Goal: Task Accomplishment & Management: Use online tool/utility

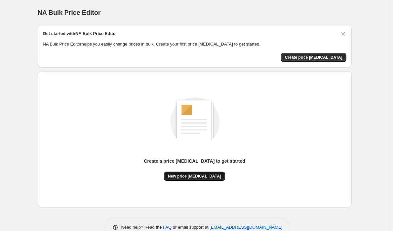
click at [193, 174] on span "New price change job" at bounding box center [194, 176] width 53 height 5
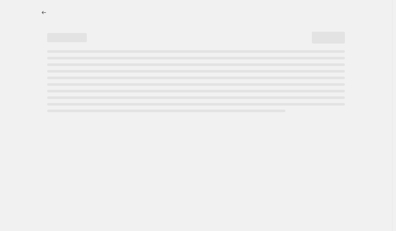
select select "percentage"
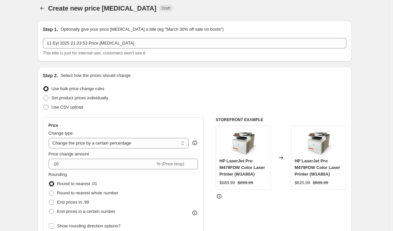
scroll to position [16, 0]
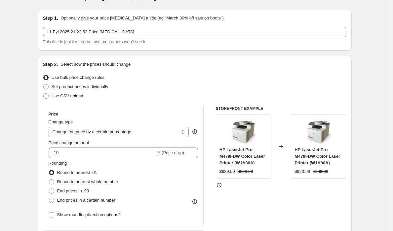
click at [132, 158] on div "Price Change type Change the price to a certain amount Change the price by a ce…" at bounding box center [124, 166] width 150 height 108
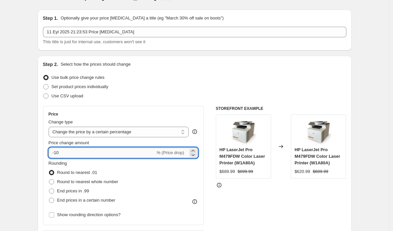
click at [131, 156] on input "-10" at bounding box center [102, 153] width 107 height 11
type input "-1"
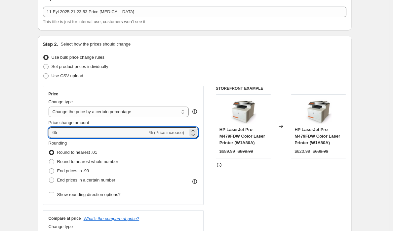
scroll to position [37, 0]
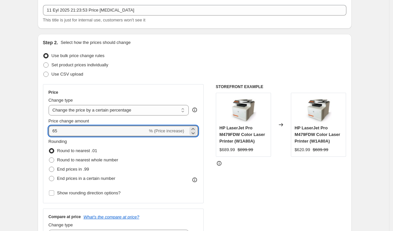
type input "65"
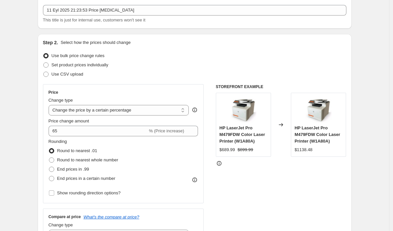
click at [233, 196] on div "STOREFRONT EXAMPLE HP LaserJet Pro M479FDW Color Laser Printer (W1A80A) $689.99…" at bounding box center [281, 165] width 130 height 162
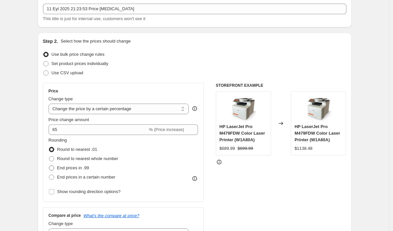
click at [89, 171] on label "End prices in .99" at bounding box center [69, 167] width 41 height 9
click at [49, 166] on input "End prices in .99" at bounding box center [49, 165] width 0 height 0
radio input "true"
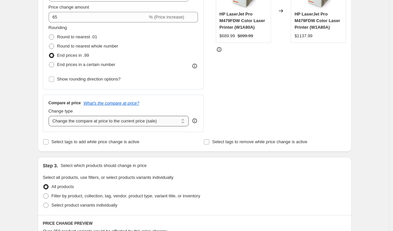
click at [144, 123] on select "Change the compare at price to the current price (sale) Change the compare at p…" at bounding box center [119, 121] width 140 height 11
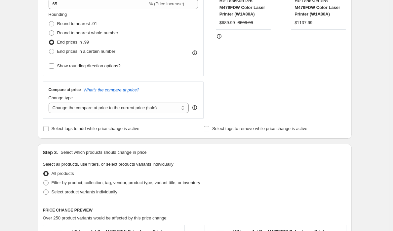
scroll to position [165, 0]
click at [160, 114] on div "Compare at price What's the compare at price? Change type Change the compare at…" at bounding box center [123, 99] width 161 height 37
click at [161, 112] on select "Change the compare at price to the current price (sale) Change the compare at p…" at bounding box center [119, 107] width 140 height 11
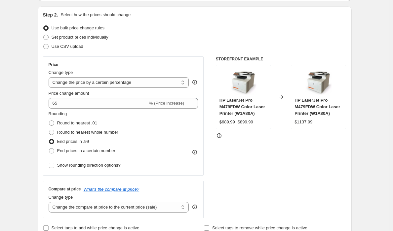
scroll to position [65, 0]
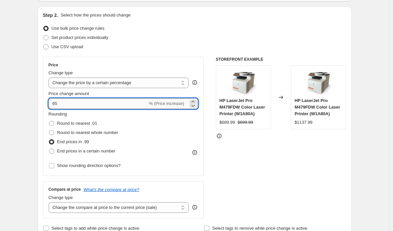
click at [61, 101] on input "65" at bounding box center [98, 103] width 99 height 11
click at [61, 102] on input "65" at bounding box center [98, 103] width 99 height 11
type input "6"
type input "55"
click at [218, 156] on div "STOREFRONT EXAMPLE HP LaserJet Pro M479FDW Color Laser Printer (W1A80A) $689.99…" at bounding box center [281, 138] width 130 height 162
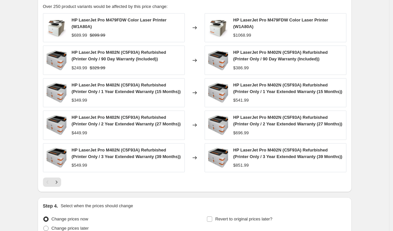
scroll to position [380, 0]
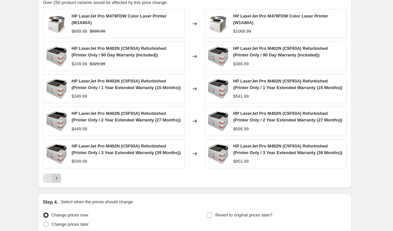
click at [58, 182] on icon "Next" at bounding box center [56, 178] width 7 height 7
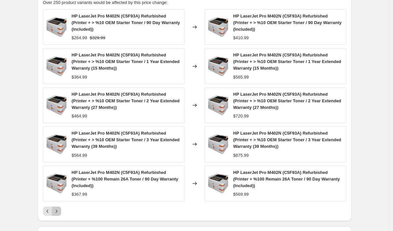
click at [60, 210] on icon "Next" at bounding box center [56, 211] width 7 height 7
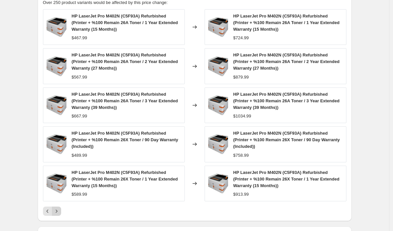
click at [59, 208] on icon "Next" at bounding box center [56, 211] width 7 height 7
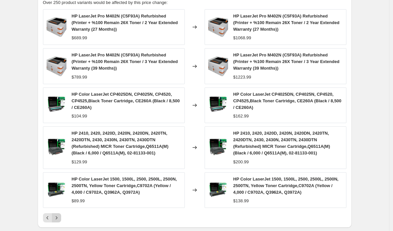
click at [59, 215] on icon "Next" at bounding box center [56, 218] width 7 height 7
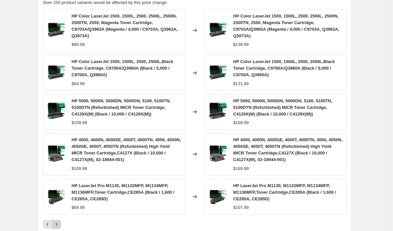
click at [59, 221] on button "Next" at bounding box center [56, 224] width 9 height 9
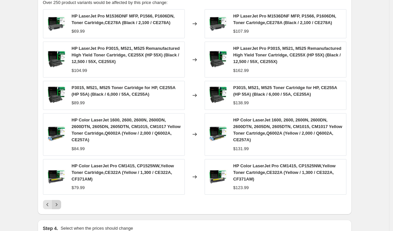
click at [60, 203] on icon "Next" at bounding box center [56, 204] width 7 height 7
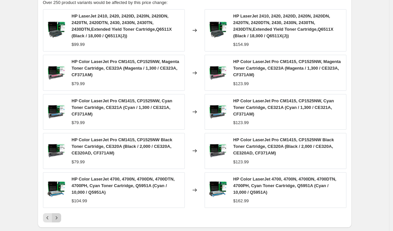
click at [56, 219] on icon "Next" at bounding box center [56, 218] width 7 height 7
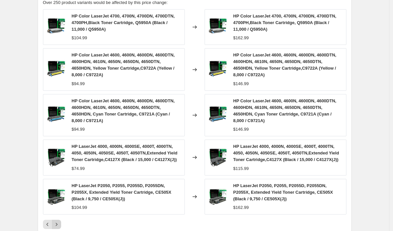
click at [57, 228] on icon "Next" at bounding box center [56, 224] width 7 height 7
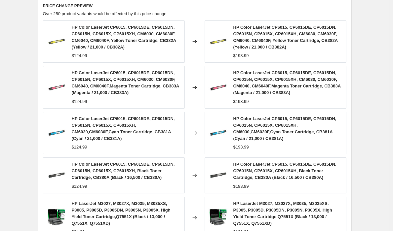
scroll to position [473, 0]
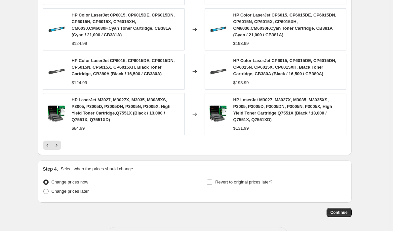
click at [64, 145] on div at bounding box center [194, 145] width 303 height 9
click at [60, 145] on icon "Next" at bounding box center [56, 145] width 7 height 7
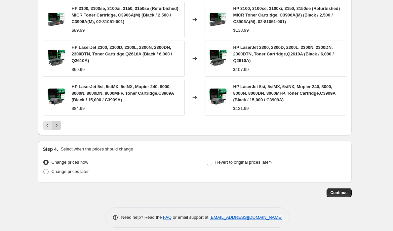
click at [59, 129] on icon "Next" at bounding box center [56, 125] width 7 height 7
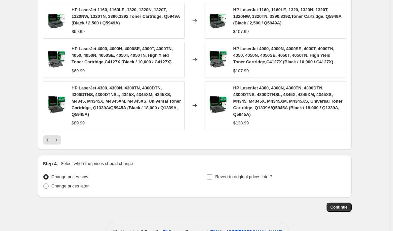
scroll to position [471, 0]
click at [59, 145] on div "HP LaserJet 8100, 8100N, 8100DN, 8100MFP, 8150, 8150N, 8150DN, 8150HN, 8150MFP,…" at bounding box center [194, 31] width 303 height 227
click at [59, 143] on icon "Next" at bounding box center [56, 140] width 7 height 7
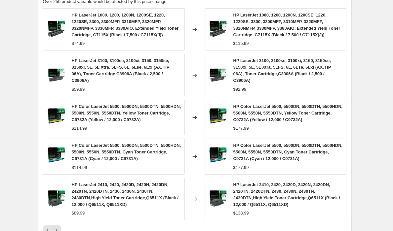
scroll to position [390, 0]
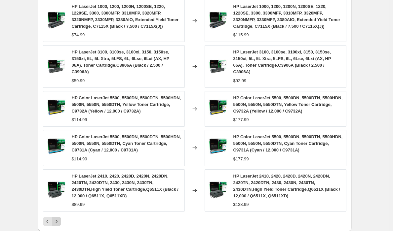
click at [60, 219] on icon "Next" at bounding box center [56, 221] width 7 height 7
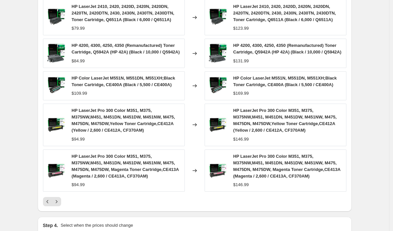
click at [58, 206] on div "HP LaserJet 2410, 2420, 2420D, 2420N, 2420DN, 2420TN, 2420DTN, 2430, 2430N, 243…" at bounding box center [194, 103] width 303 height 207
click at [59, 206] on button "Next" at bounding box center [56, 201] width 9 height 9
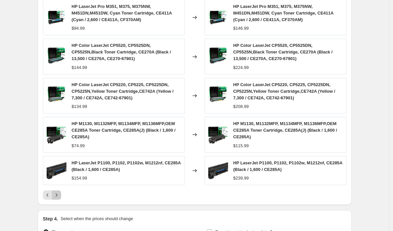
click at [60, 200] on div "PRICE CHANGE PREVIEW Over 250 product variants would be affected by this price …" at bounding box center [195, 91] width 314 height 228
click at [60, 199] on button "Next" at bounding box center [56, 195] width 9 height 9
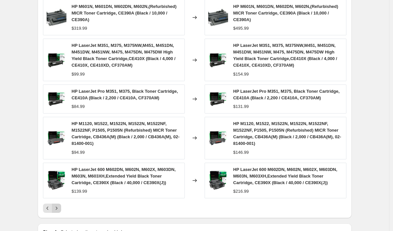
click at [56, 212] on icon "Next" at bounding box center [56, 208] width 7 height 7
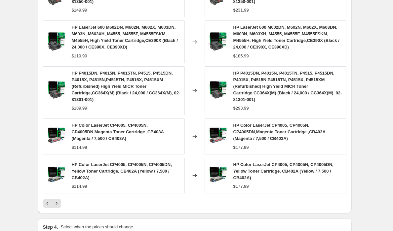
scroll to position [477, 0]
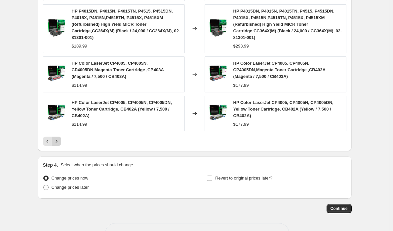
click at [57, 143] on icon "Next" at bounding box center [56, 141] width 2 height 3
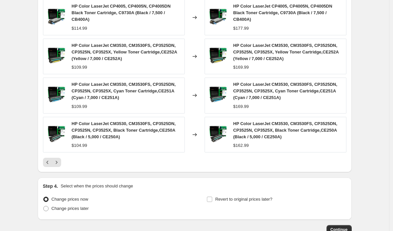
scroll to position [473, 0]
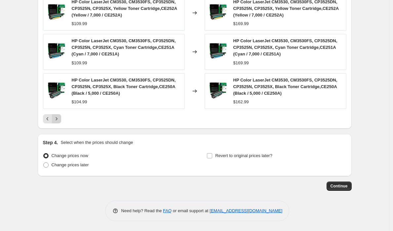
click at [60, 121] on icon "Next" at bounding box center [56, 119] width 7 height 7
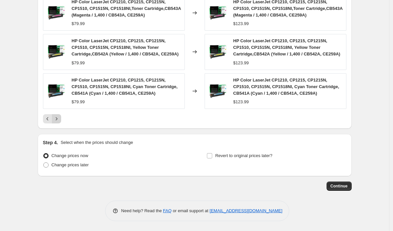
click at [61, 124] on button "Next" at bounding box center [56, 118] width 9 height 9
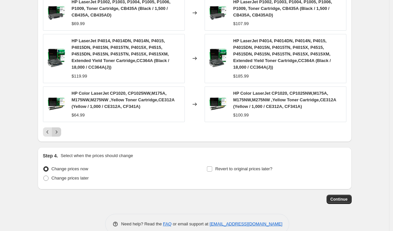
click at [60, 135] on icon "Next" at bounding box center [56, 132] width 7 height 7
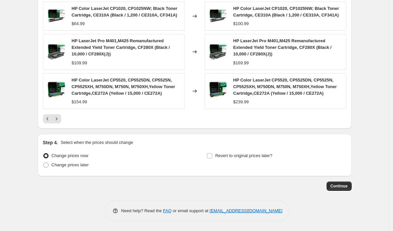
click at [60, 124] on div "PRICE CHANGE PREVIEW Over 250 product variants would be affected by this price …" at bounding box center [195, 15] width 314 height 228
click at [60, 120] on icon "Next" at bounding box center [56, 119] width 7 height 7
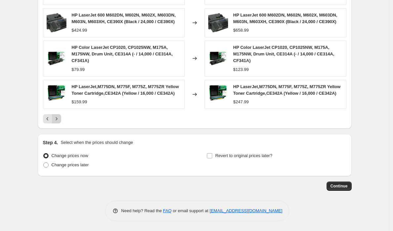
click at [59, 121] on icon "Next" at bounding box center [56, 119] width 7 height 7
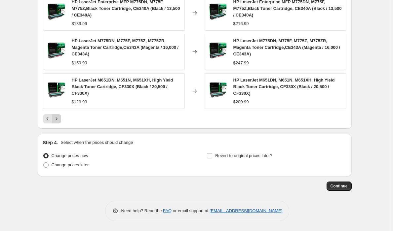
click at [59, 121] on icon "Next" at bounding box center [56, 119] width 7 height 7
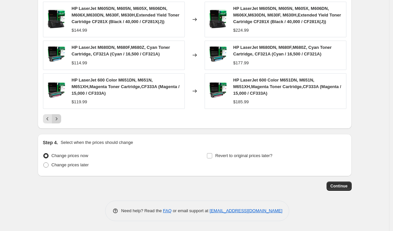
click at [59, 121] on div "HP LaserJet M604DN, M604N, M605DN, M605N, M605X, M606DN, M606X, Extended Yield …" at bounding box center [194, 23] width 303 height 200
click at [58, 122] on icon "Next" at bounding box center [56, 119] width 7 height 7
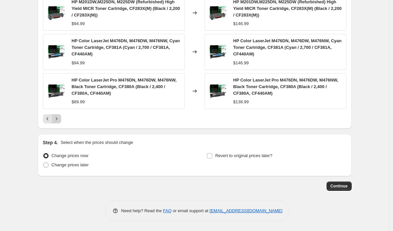
click at [59, 123] on button "Next" at bounding box center [56, 118] width 9 height 9
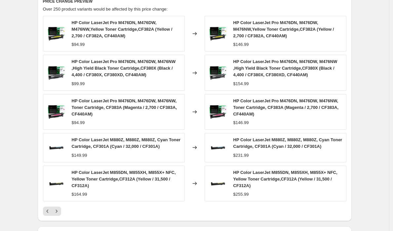
scroll to position [466, 0]
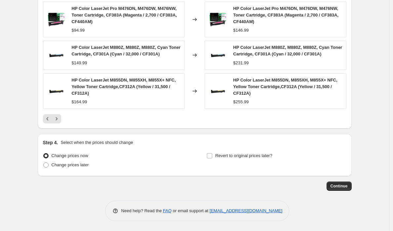
click at [63, 120] on div at bounding box center [194, 118] width 303 height 9
click at [61, 119] on button "Next" at bounding box center [56, 118] width 9 height 9
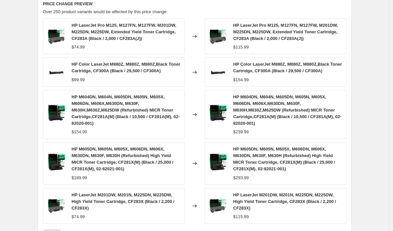
scroll to position [316, 0]
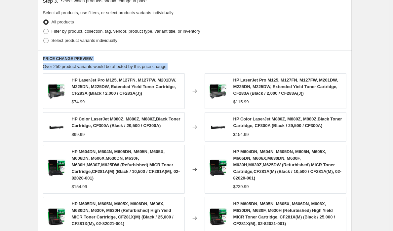
drag, startPoint x: 190, startPoint y: 65, endPoint x: 190, endPoint y: 53, distance: 12.2
click at [190, 53] on div "PRICE CHANGE PREVIEW Over 250 product variants would be affected by this price …" at bounding box center [195, 175] width 314 height 248
click at [186, 47] on div at bounding box center [186, 47] width 0 height 0
click at [188, 55] on div "PRICE CHANGE PREVIEW Over 250 product variants would be affected by this price …" at bounding box center [195, 175] width 314 height 248
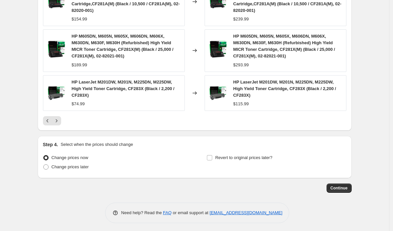
scroll to position [486, 0]
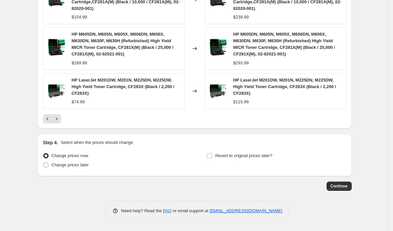
click at [51, 124] on div "PRICE CHANGE PREVIEW Over 250 product variants would be affected by this price …" at bounding box center [195, 5] width 314 height 248
click at [57, 119] on icon "Next" at bounding box center [56, 119] width 7 height 7
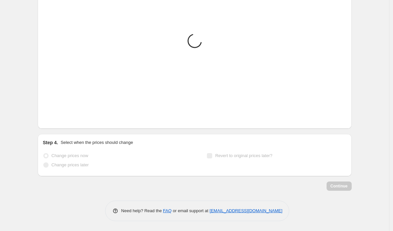
scroll to position [466, 0]
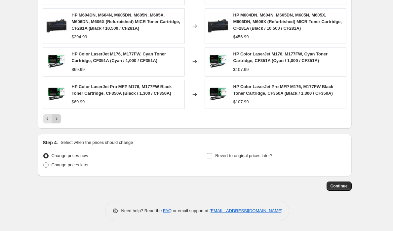
click at [57, 119] on icon "Next" at bounding box center [56, 119] width 7 height 7
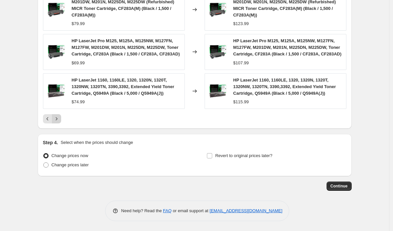
click at [56, 124] on button "Next" at bounding box center [56, 118] width 9 height 9
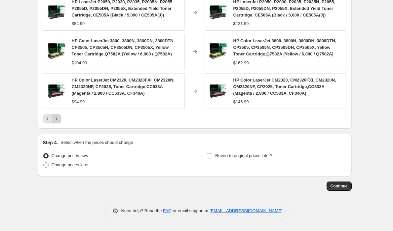
click at [57, 122] on icon "Next" at bounding box center [56, 119] width 7 height 7
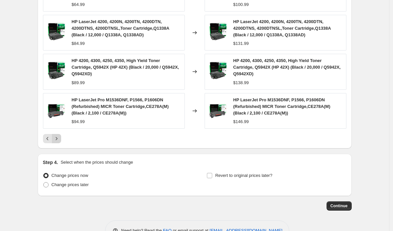
click at [58, 142] on icon "Next" at bounding box center [56, 138] width 7 height 7
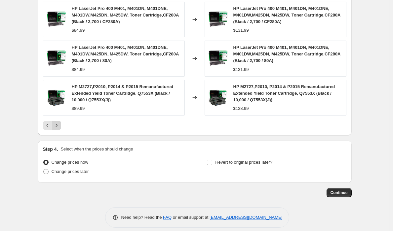
click at [57, 127] on button "Next" at bounding box center [56, 125] width 9 height 9
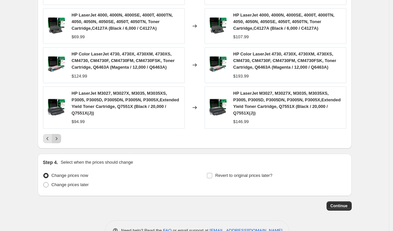
click at [60, 142] on icon "Next" at bounding box center [56, 138] width 7 height 7
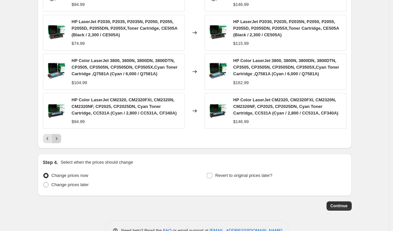
click at [59, 142] on icon "Next" at bounding box center [56, 138] width 7 height 7
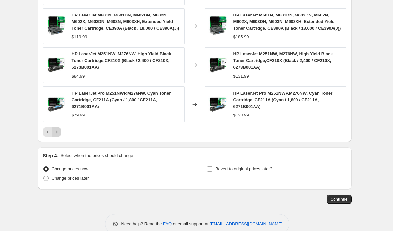
click at [60, 135] on icon "Next" at bounding box center [56, 132] width 7 height 7
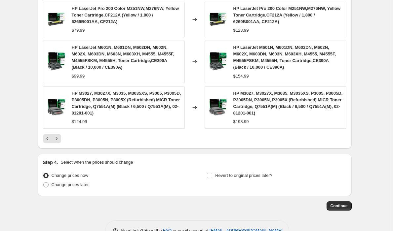
click at [58, 144] on div "PRICE CHANGE PREVIEW Over 250 product variants would be affected by this price …" at bounding box center [195, 25] width 314 height 248
click at [57, 139] on icon "Next" at bounding box center [56, 138] width 7 height 7
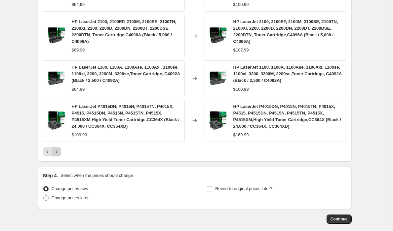
click at [58, 152] on icon "Next" at bounding box center [56, 152] width 7 height 7
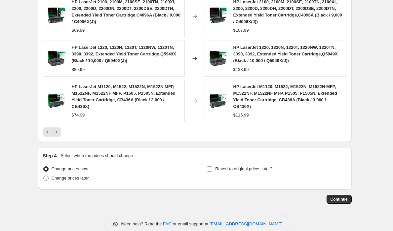
click at [63, 132] on div at bounding box center [194, 131] width 303 height 9
click at [61, 132] on button "Next" at bounding box center [56, 131] width 9 height 9
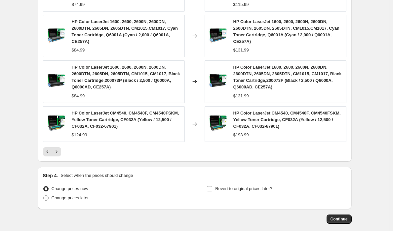
click at [61, 138] on div "HP Color LaserJet CM4540, CM4540F, CM4540FSKM, Yellow Toner Cartridge, CF032A (…" at bounding box center [114, 124] width 142 height 36
click at [60, 151] on icon "Next" at bounding box center [56, 152] width 7 height 7
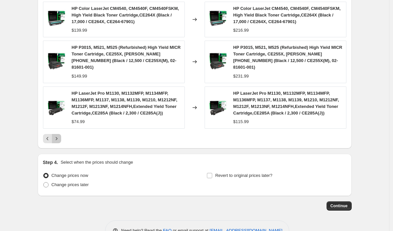
click at [59, 143] on button "Next" at bounding box center [56, 138] width 9 height 9
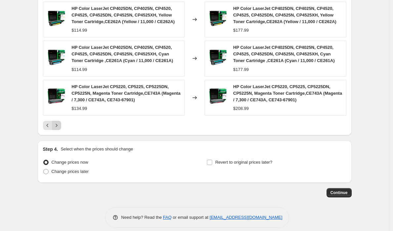
click at [58, 124] on icon "Next" at bounding box center [56, 125] width 7 height 7
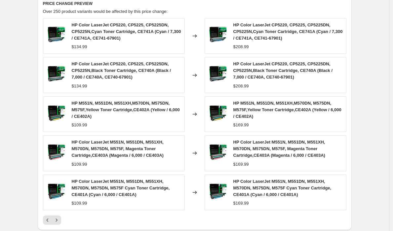
scroll to position [373, 0]
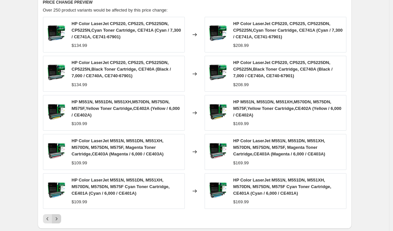
click at [56, 220] on icon "Next" at bounding box center [56, 219] width 7 height 7
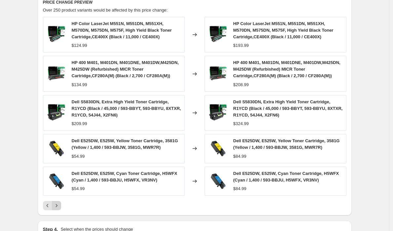
click at [55, 209] on icon "Next" at bounding box center [56, 205] width 7 height 7
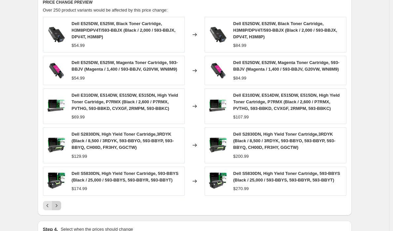
click at [57, 210] on button "Next" at bounding box center [56, 205] width 9 height 9
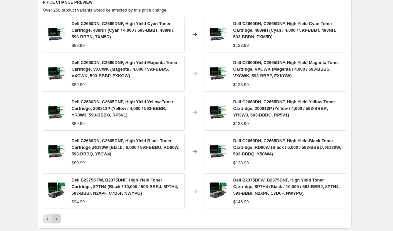
click at [58, 221] on icon "Next" at bounding box center [56, 219] width 7 height 7
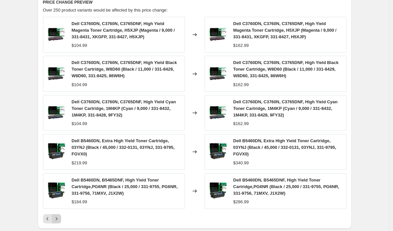
click at [59, 220] on icon "Next" at bounding box center [56, 219] width 7 height 7
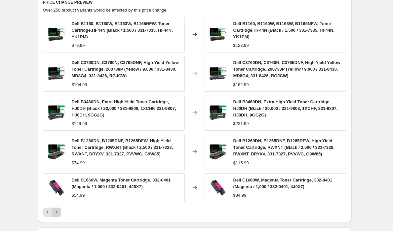
click at [60, 216] on button "Next" at bounding box center [56, 212] width 9 height 9
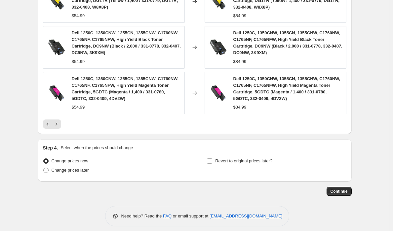
scroll to position [492, 0]
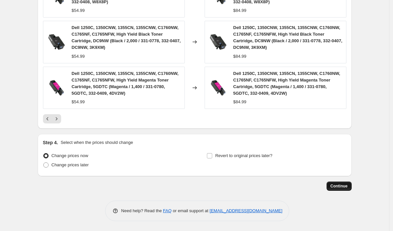
click at [337, 187] on span "Continue" at bounding box center [338, 186] width 17 height 5
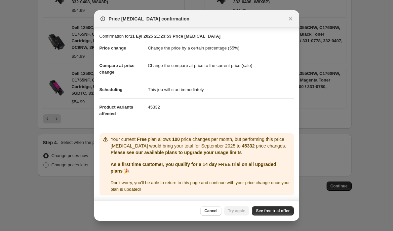
scroll to position [6, 0]
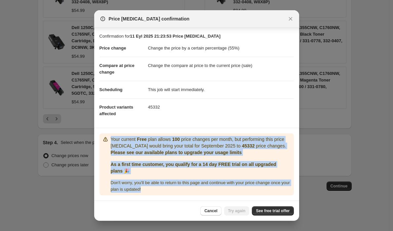
drag, startPoint x: 190, startPoint y: 190, endPoint x: 185, endPoint y: 129, distance: 61.0
click at [186, 133] on div "Your current Free plan allows 100 price changes per month, but performing this …" at bounding box center [196, 164] width 194 height 62
drag, startPoint x: 165, startPoint y: 196, endPoint x: 110, endPoint y: 134, distance: 83.0
click at [110, 134] on section "Your current Free plan allows 100 price changes per month, but performing this …" at bounding box center [196, 164] width 205 height 73
copy div "Your current Free plan allows 100 price changes per month, but performing this …"
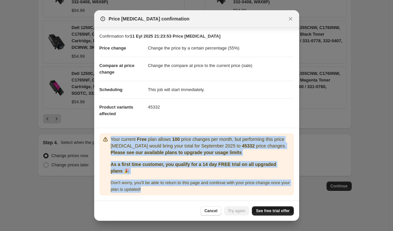
click at [263, 209] on span "See free trial offer" at bounding box center [273, 210] width 34 height 5
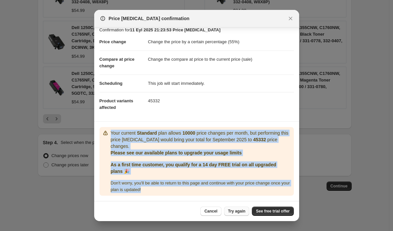
click at [229, 214] on span "Try again" at bounding box center [237, 211] width 18 height 5
click at [192, 157] on div "Your current Standard plan allows 10000 price changes per month, but performing…" at bounding box center [201, 161] width 180 height 63
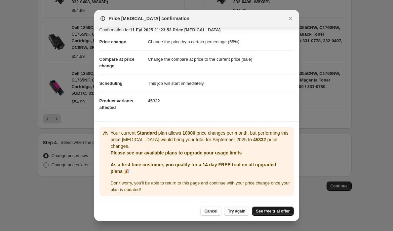
click at [254, 209] on link "See free trial offer" at bounding box center [273, 211] width 42 height 9
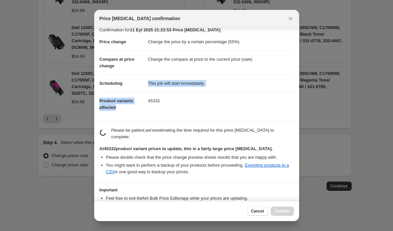
drag, startPoint x: 116, startPoint y: 110, endPoint x: 113, endPoint y: 89, distance: 20.8
click at [113, 89] on dl "Price change Change the price by a certain percentage (55%) Compare at price ch…" at bounding box center [196, 74] width 194 height 83
click at [113, 99] on span "Product variants affected" at bounding box center [116, 104] width 34 height 12
drag, startPoint x: 119, startPoint y: 104, endPoint x: 112, endPoint y: 86, distance: 19.4
click at [112, 86] on dl "Price change Change the price by a certain percentage (55%) Compare at price ch…" at bounding box center [196, 74] width 194 height 83
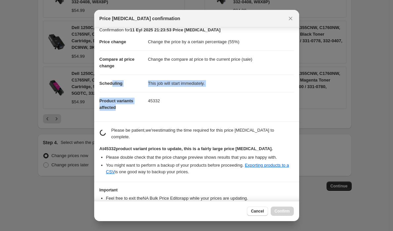
click at [112, 97] on dt "Product variants affected" at bounding box center [123, 104] width 49 height 24
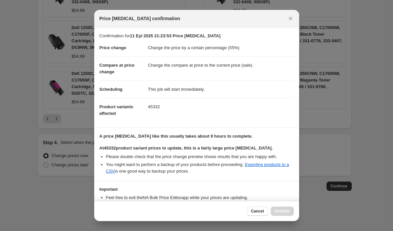
scroll to position [43, 0]
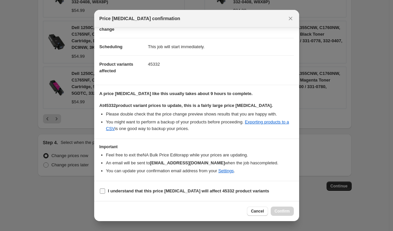
click at [105, 190] on label "I understand that this price change job will affect 45332 product variants" at bounding box center [184, 191] width 170 height 9
click at [105, 190] on input "I understand that this price change job will affect 45332 product variants" at bounding box center [102, 191] width 5 height 5
checkbox input "true"
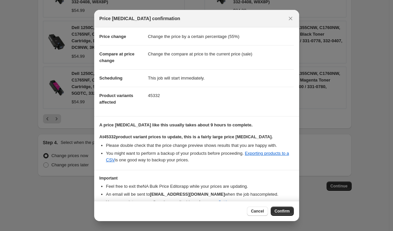
scroll to position [0, 0]
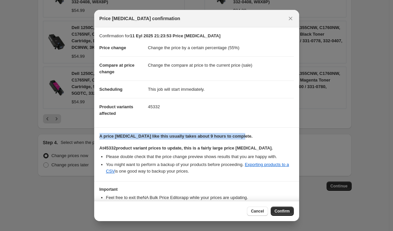
drag, startPoint x: 260, startPoint y: 137, endPoint x: 261, endPoint y: 129, distance: 8.3
click at [261, 129] on section "A price change job like this usually takes about 9 hours to complete. At 45332 …" at bounding box center [196, 155] width 205 height 54
click at [256, 125] on div at bounding box center [256, 125] width 0 height 0
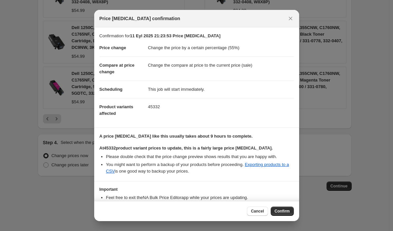
click at [259, 179] on section "A price change job like this usually takes about 9 hours to complete. At 45332 …" at bounding box center [196, 155] width 205 height 54
click at [293, 212] on div "Cancel Confirm" at bounding box center [196, 211] width 205 height 20
click at [287, 211] on span "Confirm" at bounding box center [281, 211] width 15 height 5
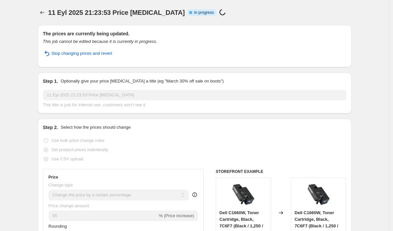
click at [187, 15] on icon at bounding box center [190, 12] width 7 height 7
click at [187, 13] on icon at bounding box center [190, 12] width 7 height 7
drag, startPoint x: 169, startPoint y: 37, endPoint x: 175, endPoint y: 38, distance: 6.3
click at [175, 38] on div "The prices are currently being updated. This job cannot be edited because it is…" at bounding box center [194, 46] width 303 height 32
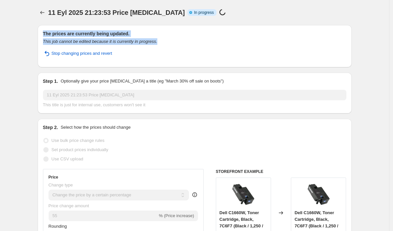
drag, startPoint x: 175, startPoint y: 42, endPoint x: 175, endPoint y: 29, distance: 12.6
click at [175, 29] on div "The prices are currently being updated. This job cannot be edited because it is…" at bounding box center [195, 46] width 314 height 42
click at [170, 22] on div at bounding box center [170, 22] width 0 height 0
drag, startPoint x: 174, startPoint y: 29, endPoint x: 136, endPoint y: 45, distance: 41.3
click at [173, 29] on div "The prices are currently being updated. This job cannot be edited because it is…" at bounding box center [195, 46] width 314 height 42
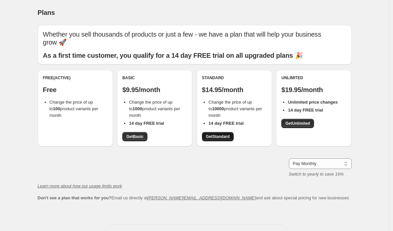
click at [204, 132] on link "Get Standard" at bounding box center [218, 136] width 32 height 9
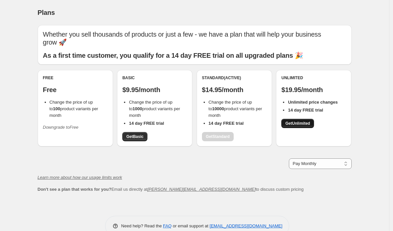
click at [287, 119] on link "Get Unlimited" at bounding box center [297, 123] width 33 height 9
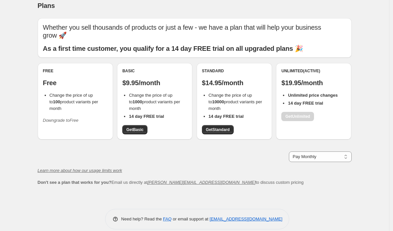
scroll to position [7, 0]
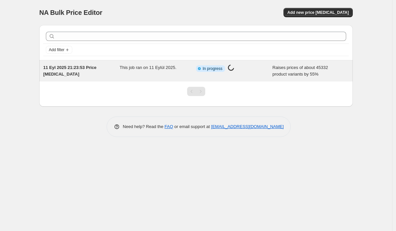
click at [216, 69] on span "In progress" at bounding box center [213, 68] width 20 height 5
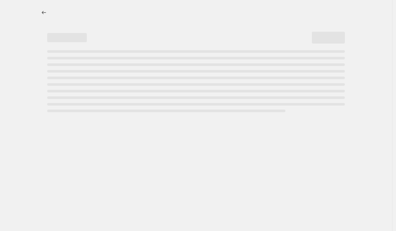
select select "percentage"
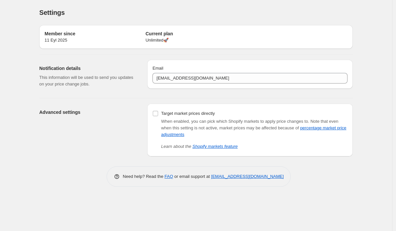
click at [107, 4] on div "Settings. This page is ready Settings" at bounding box center [196, 12] width 314 height 25
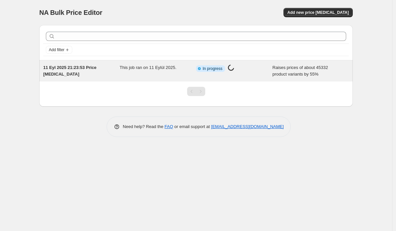
click at [177, 71] on div "This job ran on 11 Eylül 2025." at bounding box center [158, 70] width 77 height 13
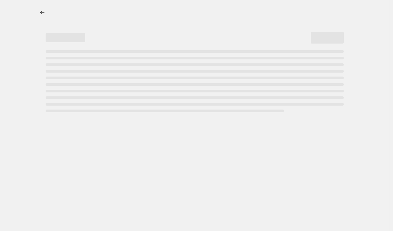
select select "percentage"
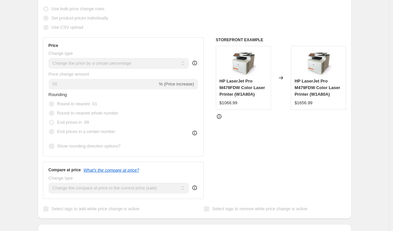
scroll to position [109, 0]
